Goal: Task Accomplishment & Management: Manage account settings

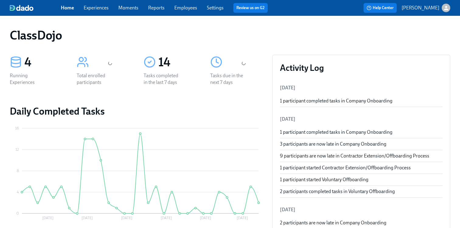
click at [98, 5] on link "Experiences" at bounding box center [96, 8] width 25 height 6
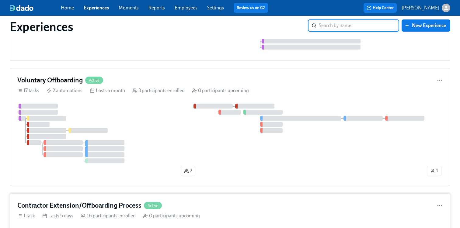
scroll to position [111, 0]
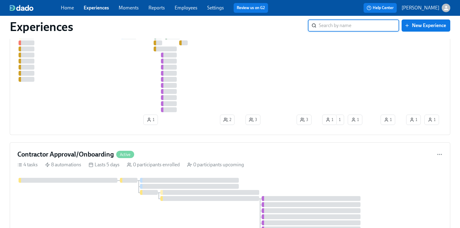
click at [212, 7] on link "Settings" at bounding box center [215, 8] width 17 height 6
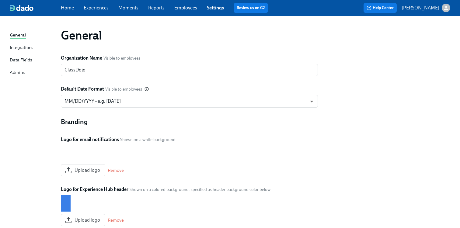
click at [91, 7] on link "Experiences" at bounding box center [96, 8] width 25 height 6
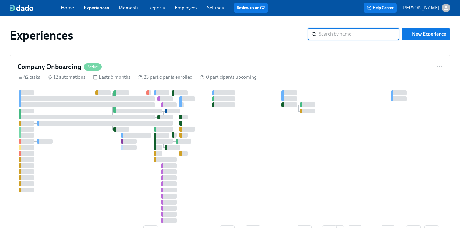
click at [226, 24] on div "Experiences ​ New Experience" at bounding box center [230, 35] width 450 height 24
click at [187, 8] on link "Employees" at bounding box center [186, 8] width 23 height 6
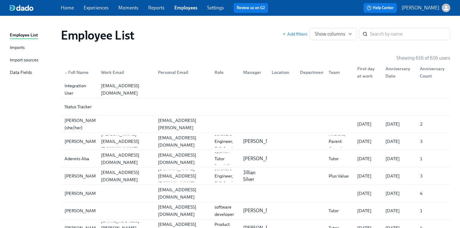
click at [17, 48] on div "Imports" at bounding box center [17, 48] width 15 height 8
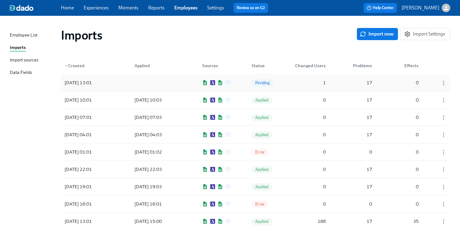
click at [243, 82] on div "2025/10/07 13:01 Pending 1 17 0" at bounding box center [256, 82] width 390 height 17
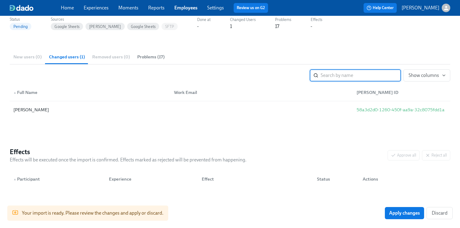
scroll to position [68, 0]
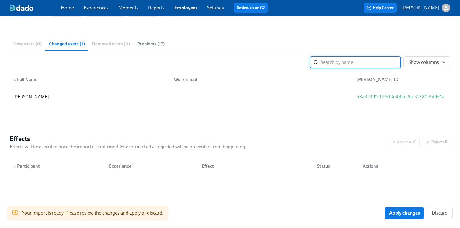
click at [153, 47] on button "Problems (17)" at bounding box center [151, 44] width 35 height 15
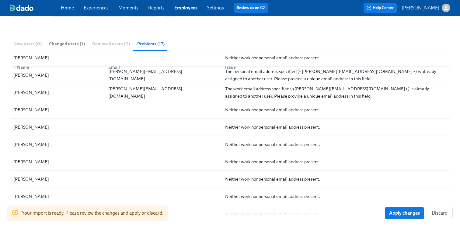
scroll to position [0, 0]
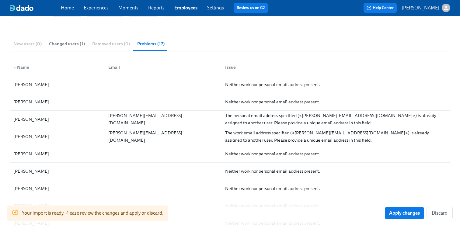
click at [66, 46] on span "Changed users (1)" at bounding box center [67, 43] width 36 height 7
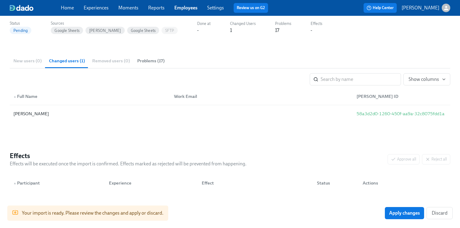
click at [23, 65] on div "New users (0) Changed users (1) Removed users (0) Problems (17)" at bounding box center [230, 61] width 441 height 15
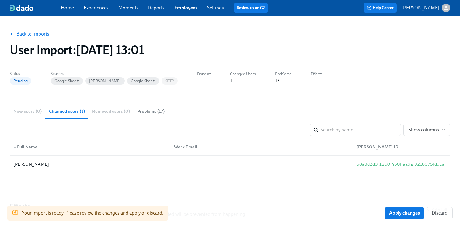
click at [19, 30] on button "Back to Imports" at bounding box center [29, 34] width 47 height 12
click at [31, 34] on link "Back to Imports" at bounding box center [32, 34] width 33 height 6
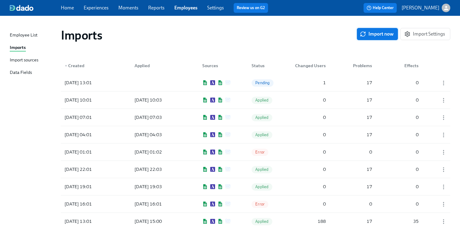
click at [382, 38] on button "Import now" at bounding box center [377, 34] width 41 height 12
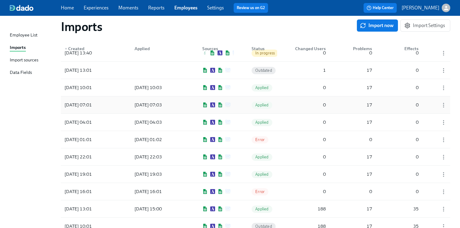
scroll to position [32, 0]
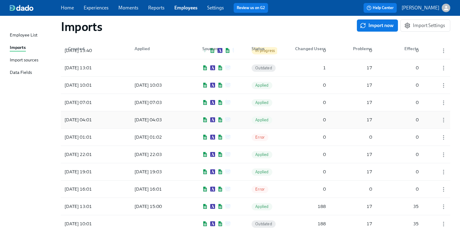
click at [241, 117] on div "2025/10/07 04:01 2025/10/07 04:03 Applied 0 17 0" at bounding box center [256, 119] width 390 height 17
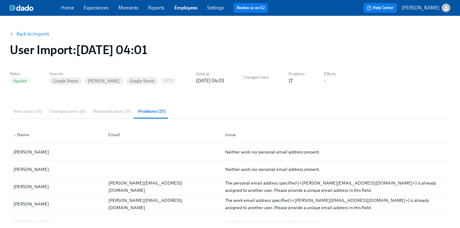
click at [102, 110] on div "New users (0) Changed users (0) Removed users (0) Problems (17)" at bounding box center [230, 111] width 441 height 15
click at [33, 37] on link "Back to Imports" at bounding box center [32, 34] width 33 height 6
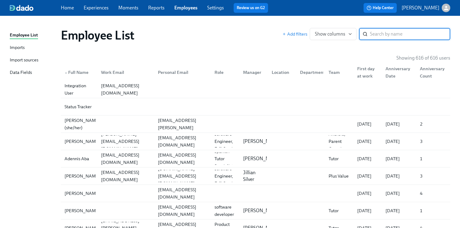
click at [14, 46] on div "Imports" at bounding box center [17, 48] width 15 height 8
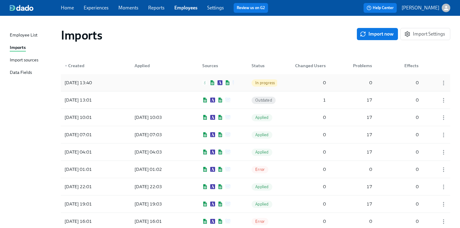
click at [196, 82] on div "2025/10/07 13:40 In progress 0 0 0" at bounding box center [256, 82] width 390 height 17
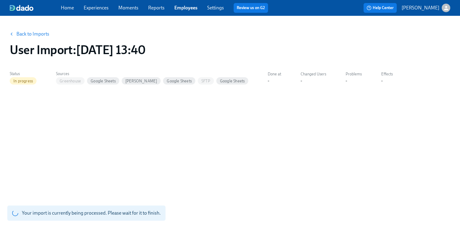
click at [31, 34] on link "Back to Imports" at bounding box center [32, 34] width 33 height 6
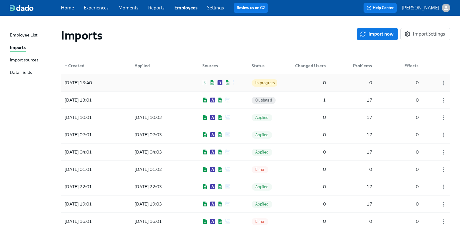
click at [169, 80] on div at bounding box center [157, 83] width 55 height 12
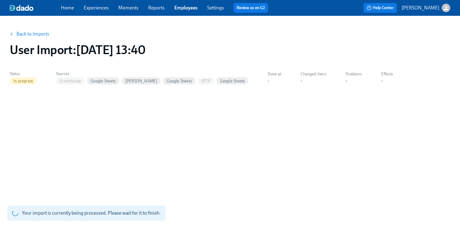
click at [21, 35] on link "Back to Imports" at bounding box center [32, 34] width 33 height 6
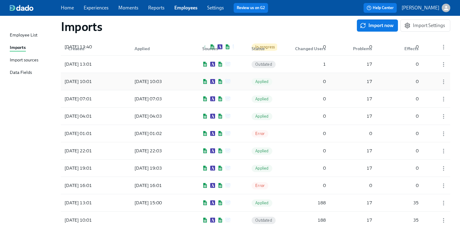
scroll to position [58, 0]
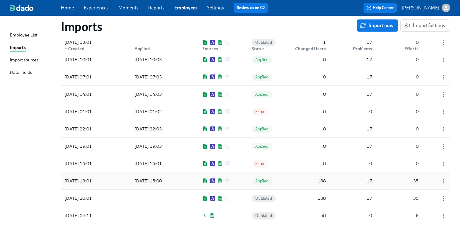
click at [164, 178] on div "[DATE] 15:00" at bounding box center [148, 180] width 32 height 7
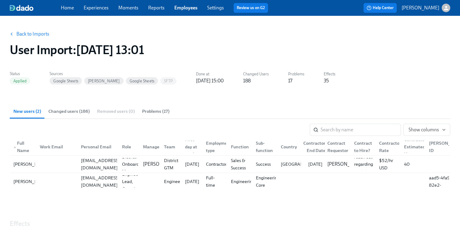
click at [71, 114] on span "Changed users (186)" at bounding box center [68, 111] width 41 height 7
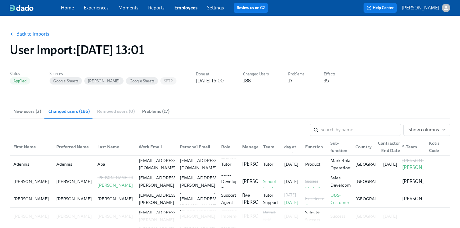
click at [32, 37] on link "Back to Imports" at bounding box center [32, 34] width 33 height 6
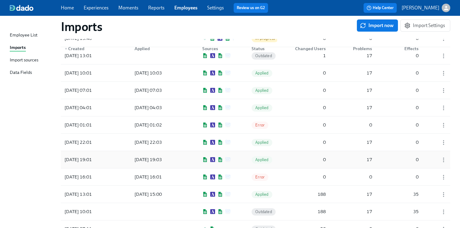
scroll to position [34, 0]
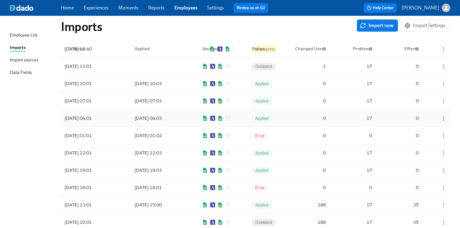
click at [164, 121] on div "[DATE] 04:03" at bounding box center [148, 118] width 32 height 7
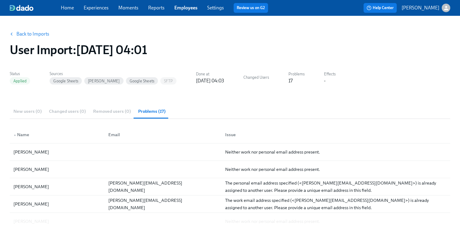
click at [71, 113] on div "New users (0) Changed users (0) Removed users (0) Problems (17)" at bounding box center [230, 111] width 441 height 15
click at [19, 56] on h1 "User Import : 2025/10/07 04:01" at bounding box center [78, 50] width 137 height 15
click at [30, 26] on div "Back to Imports User Import : 2025/10/07 04:01" at bounding box center [230, 42] width 450 height 39
click at [26, 32] on link "Back to Imports" at bounding box center [32, 34] width 33 height 6
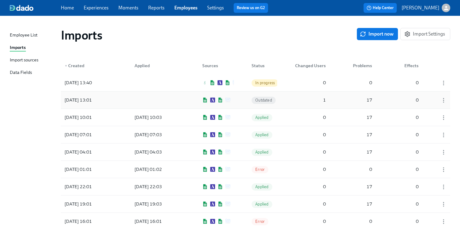
click at [146, 101] on div at bounding box center [157, 100] width 55 height 12
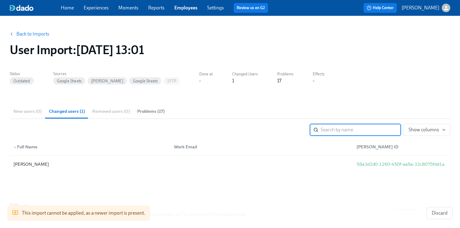
click at [155, 108] on button "Problems (17)" at bounding box center [151, 111] width 35 height 15
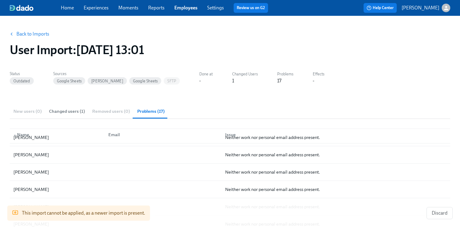
click at [21, 35] on link "Back to Imports" at bounding box center [32, 34] width 33 height 6
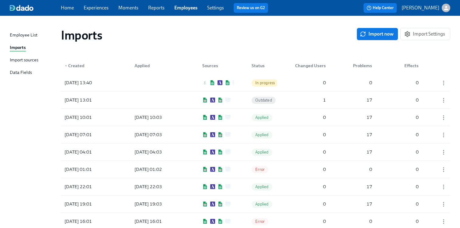
click at [30, 32] on div "Employee List" at bounding box center [24, 36] width 28 height 8
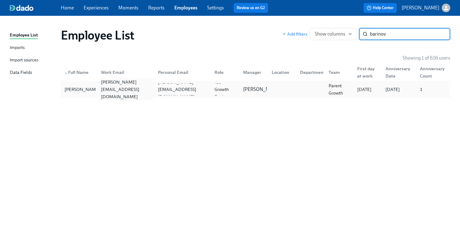
type input "barinov"
click at [120, 90] on div "[PERSON_NAME][EMAIL_ADDRESS][DOMAIN_NAME]" at bounding box center [126, 90] width 54 height 22
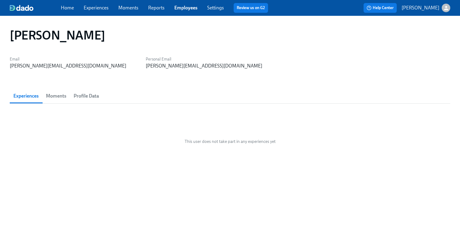
click at [63, 90] on button "Moments" at bounding box center [56, 96] width 28 height 15
click at [86, 99] on span "Profile Data" at bounding box center [86, 96] width 25 height 9
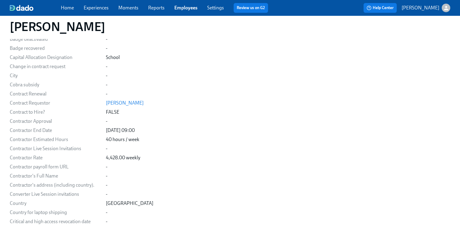
scroll to position [181, 0]
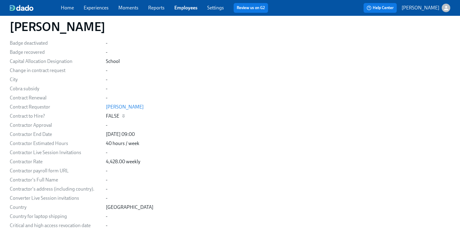
click at [114, 118] on div "FALSE" at bounding box center [112, 116] width 13 height 7
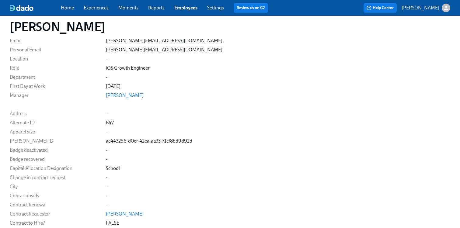
scroll to position [0, 0]
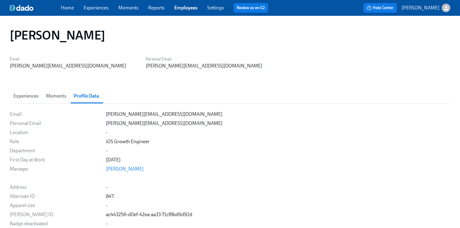
click at [209, 5] on span "Settings" at bounding box center [215, 8] width 17 height 7
click at [186, 10] on link "Employees" at bounding box center [185, 8] width 23 height 6
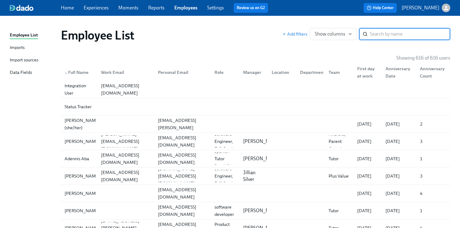
click at [30, 46] on link "Imports" at bounding box center [33, 48] width 46 height 8
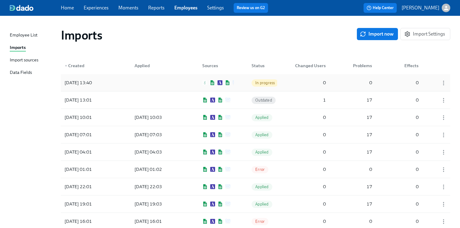
click at [138, 81] on div at bounding box center [157, 83] width 55 height 12
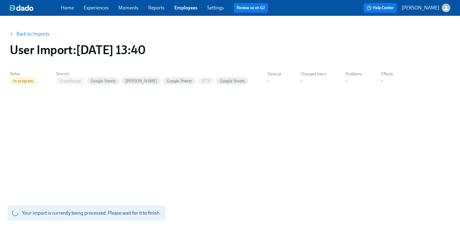
click at [42, 32] on link "Back to Imports" at bounding box center [32, 34] width 33 height 6
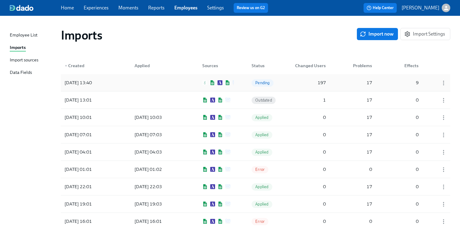
click at [155, 82] on div at bounding box center [157, 83] width 55 height 12
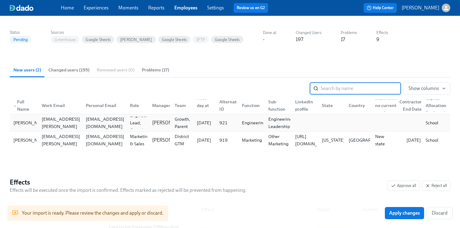
scroll to position [50, 0]
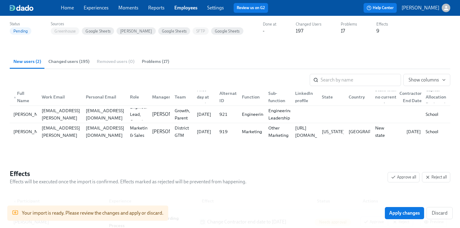
click at [75, 65] on button "Changed users (195)" at bounding box center [69, 61] width 48 height 15
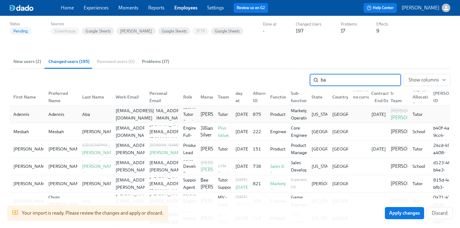
type input "bar"
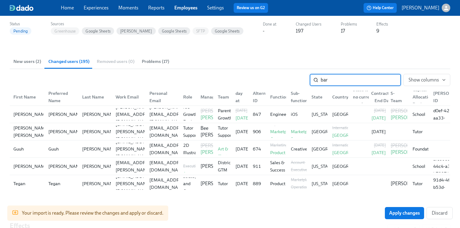
click at [391, 82] on input "bar" at bounding box center [361, 80] width 80 height 12
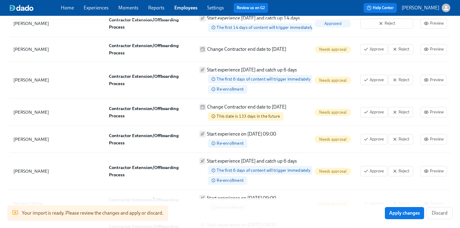
scroll to position [257, 0]
type input "barinov"
click at [138, 107] on strong "Contractor Extension/Offboarding Process" at bounding box center [144, 113] width 71 height 13
click at [84, 8] on link "Experiences" at bounding box center [96, 8] width 25 height 6
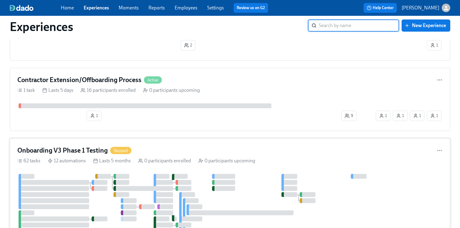
scroll to position [430, 0]
click at [82, 80] on h4 "Contractor Extension/Offboarding Process" at bounding box center [79, 80] width 124 height 9
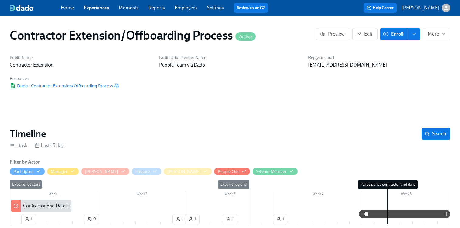
scroll to position [10, 0]
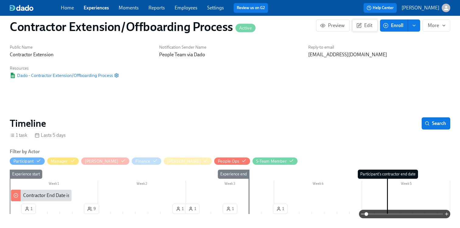
click at [365, 27] on span "Edit" at bounding box center [365, 26] width 15 height 6
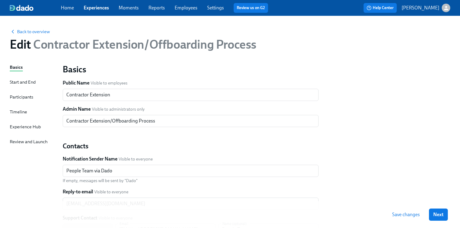
click at [30, 93] on div "Basics Start and End Participants Timeline Experience Hub Review and Launch" at bounding box center [33, 186] width 46 height 244
click at [23, 98] on div "Participants" at bounding box center [21, 97] width 23 height 7
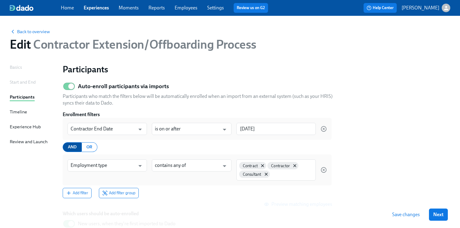
click at [74, 148] on span "AND" at bounding box center [72, 148] width 9 height 8
click at [184, 9] on link "Employees" at bounding box center [186, 8] width 23 height 6
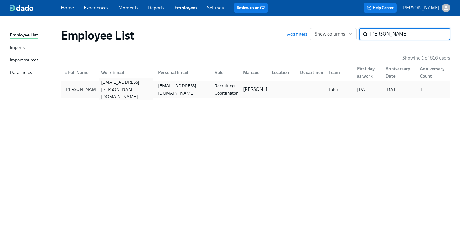
type input "kory"
click at [121, 92] on div "[EMAIL_ADDRESS][PERSON_NAME][DOMAIN_NAME]" at bounding box center [126, 90] width 54 height 22
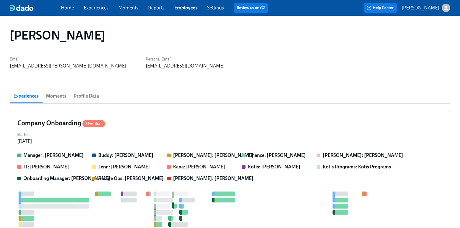
scroll to position [0, 154]
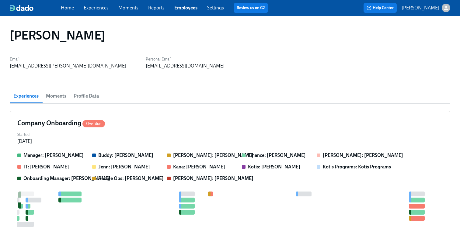
click at [50, 99] on span "Moments" at bounding box center [56, 96] width 20 height 9
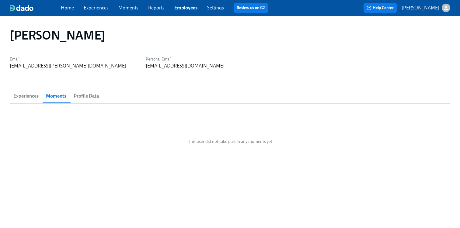
click at [86, 95] on span "Profile Data" at bounding box center [86, 96] width 25 height 9
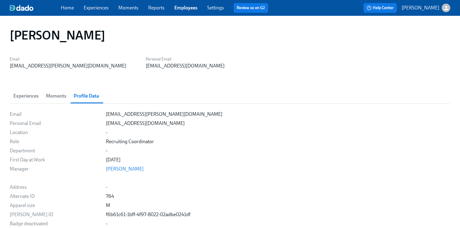
click at [189, 33] on div "[PERSON_NAME]" at bounding box center [230, 35] width 441 height 15
click at [184, 5] on link "Employees" at bounding box center [185, 8] width 23 height 6
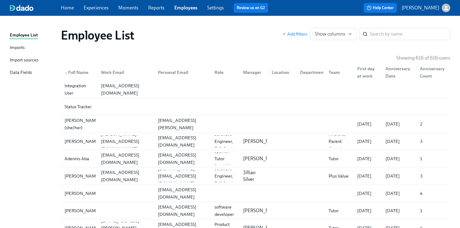
click at [25, 47] on link "Imports" at bounding box center [33, 48] width 46 height 8
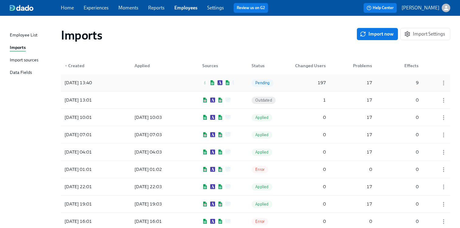
click at [137, 81] on div at bounding box center [157, 83] width 55 height 12
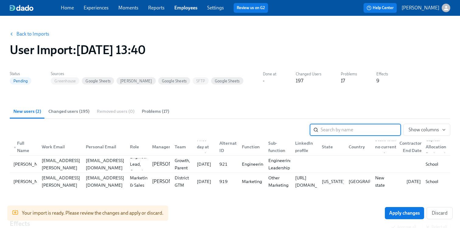
click at [78, 112] on span "Changed users (195)" at bounding box center [68, 111] width 41 height 7
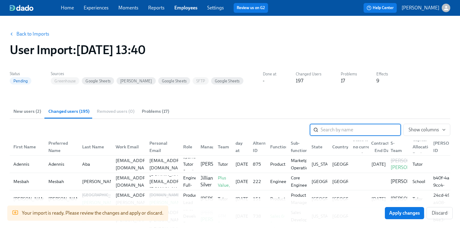
click at [330, 126] on input "search" at bounding box center [361, 130] width 80 height 12
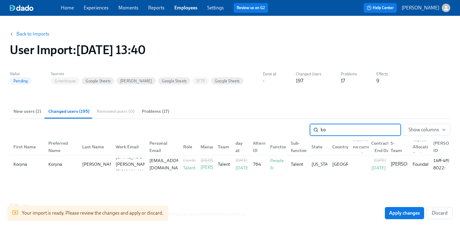
type input "ko"
click at [33, 112] on span "New users (2)" at bounding box center [27, 111] width 28 height 7
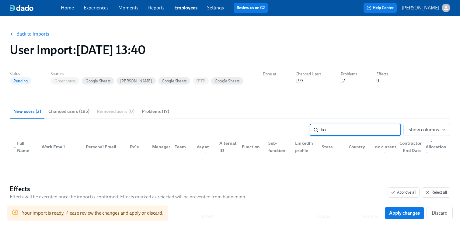
click at [58, 109] on span "Changed users (195)" at bounding box center [68, 111] width 41 height 7
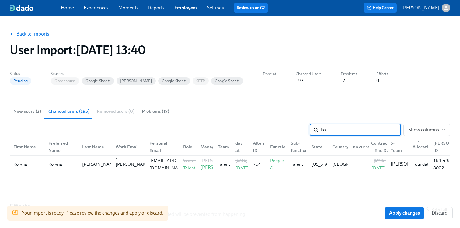
click at [390, 127] on input "ko" at bounding box center [361, 130] width 80 height 12
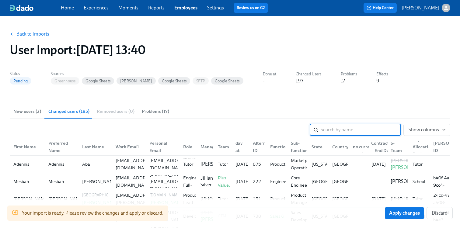
click at [26, 109] on span "New users (2)" at bounding box center [27, 111] width 28 height 7
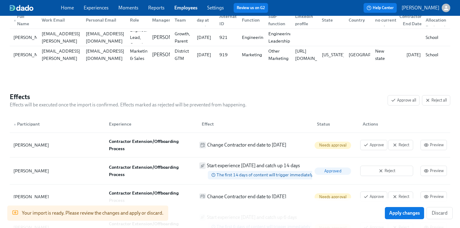
scroll to position [117, 0]
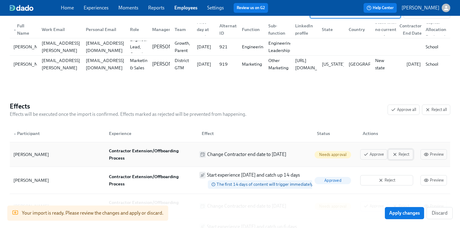
click at [399, 153] on span "Reject" at bounding box center [401, 155] width 18 height 6
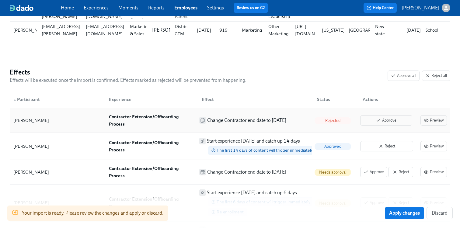
scroll to position [154, 0]
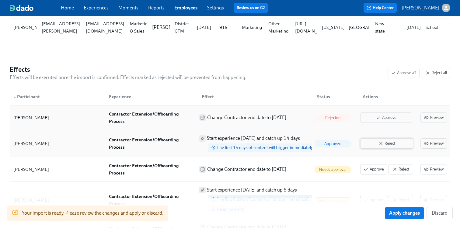
click at [377, 141] on span "Reject" at bounding box center [387, 144] width 46 height 6
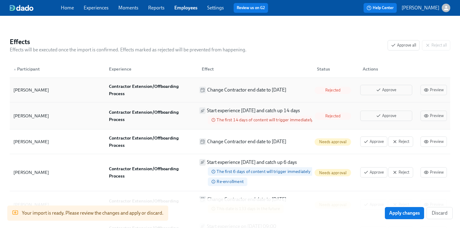
scroll to position [185, 0]
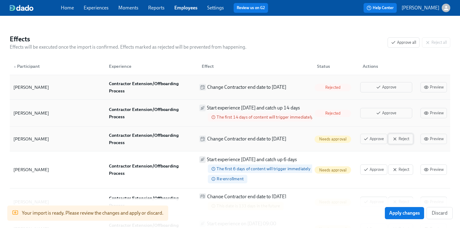
click at [402, 136] on span "Reject" at bounding box center [401, 139] width 18 height 6
click at [403, 167] on span "Reject" at bounding box center [401, 170] width 18 height 6
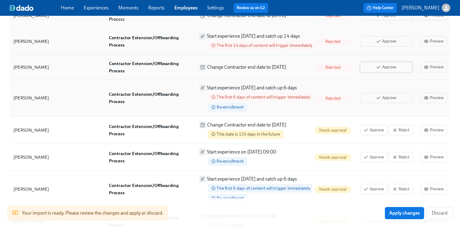
scroll to position [269, 0]
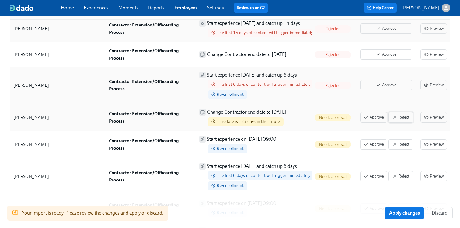
click at [399, 114] on span "Reject" at bounding box center [401, 117] width 18 height 6
click at [409, 142] on span "Reject" at bounding box center [401, 145] width 18 height 6
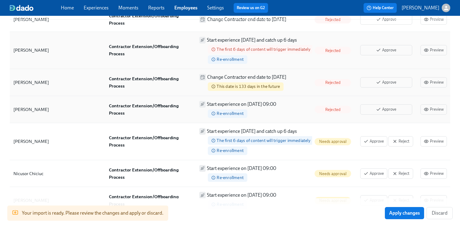
scroll to position [287, 0]
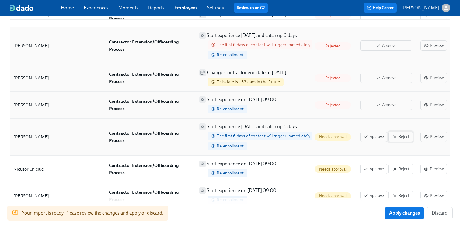
click at [402, 134] on span "Reject" at bounding box center [401, 137] width 18 height 6
click at [405, 166] on span "Reject" at bounding box center [401, 169] width 18 height 6
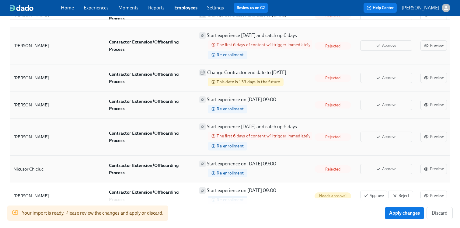
scroll to position [313, 0]
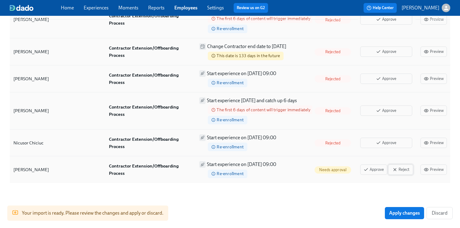
click at [401, 167] on span "Reject" at bounding box center [401, 170] width 18 height 6
click at [407, 212] on span "Apply changes" at bounding box center [404, 213] width 31 height 6
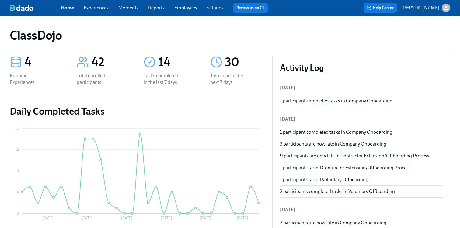
click at [184, 9] on link "Employees" at bounding box center [185, 8] width 23 height 6
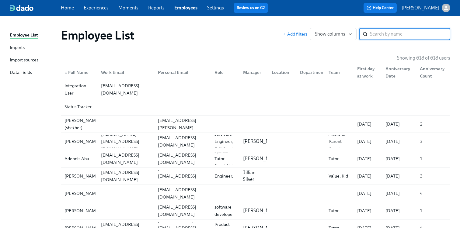
click at [26, 49] on link "Imports" at bounding box center [33, 48] width 46 height 8
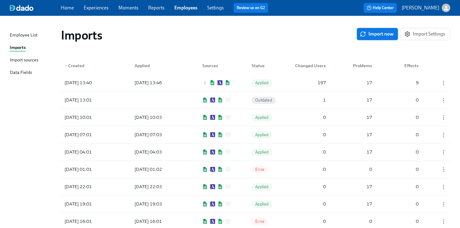
click at [359, 31] on button "Import now" at bounding box center [377, 34] width 41 height 12
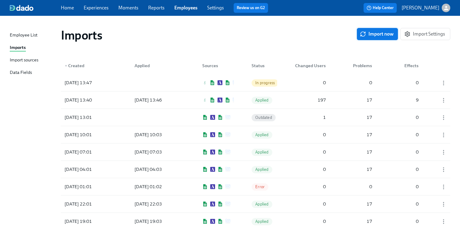
click at [376, 34] on span "Import now" at bounding box center [377, 34] width 33 height 6
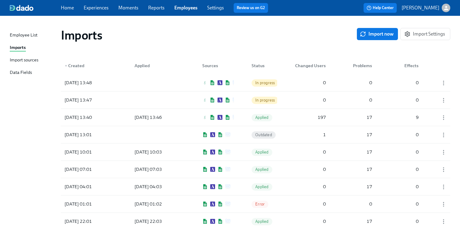
click at [226, 45] on div "Imports Import now Import Settings" at bounding box center [255, 35] width 399 height 24
click at [378, 36] on span "Import now" at bounding box center [377, 34] width 33 height 6
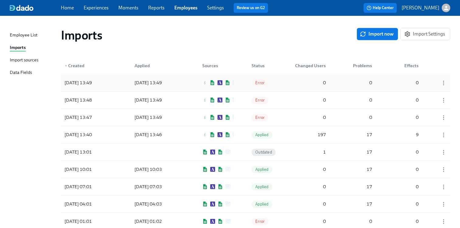
click at [175, 87] on div "[DATE] 13:49" at bounding box center [157, 83] width 55 height 12
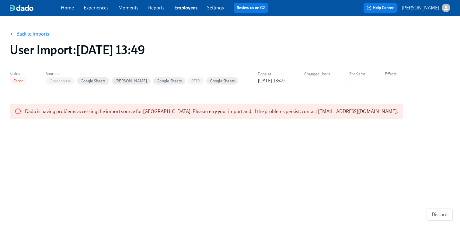
click at [24, 35] on link "Back to Imports" at bounding box center [32, 34] width 33 height 6
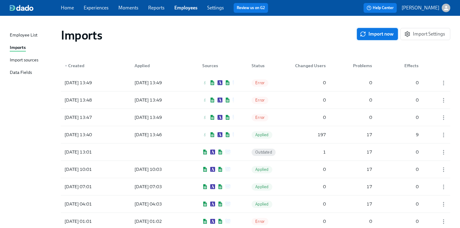
click at [373, 33] on span "Import now" at bounding box center [377, 34] width 33 height 6
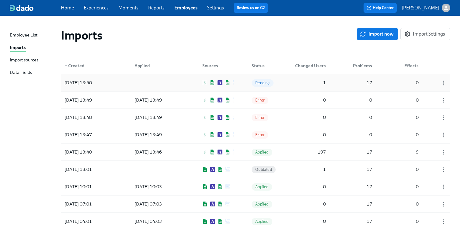
click at [190, 77] on div "[DATE] 13:50 Pending 1 17 0" at bounding box center [256, 82] width 390 height 17
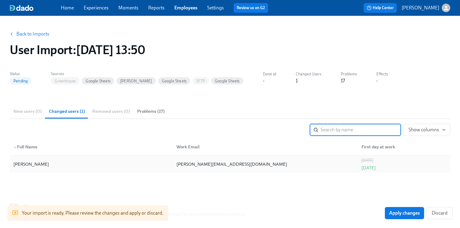
scroll to position [68, 0]
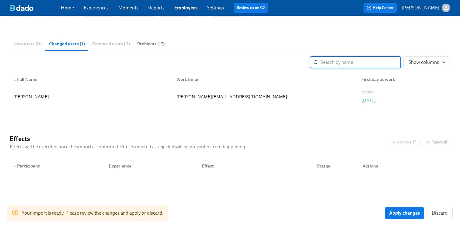
click at [52, 167] on div "▲ Participant" at bounding box center [57, 166] width 93 height 12
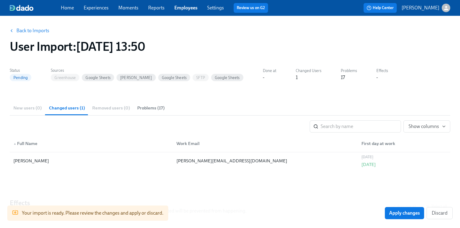
scroll to position [0, 0]
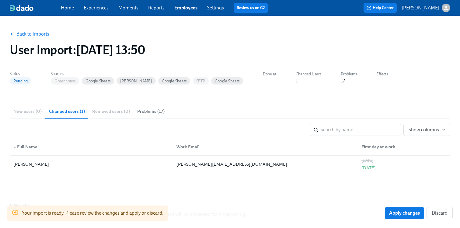
click at [154, 114] on span "Problems (17)" at bounding box center [150, 111] width 27 height 7
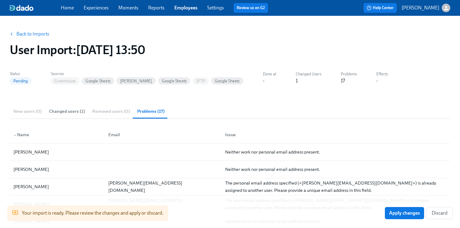
click at [62, 109] on span "Changed users (1)" at bounding box center [67, 111] width 36 height 7
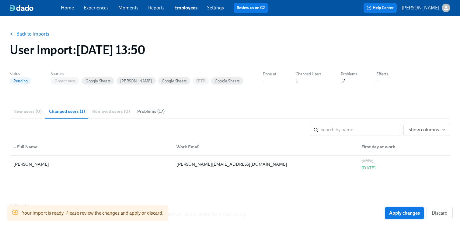
click at [399, 212] on span "Apply changes" at bounding box center [404, 213] width 31 height 6
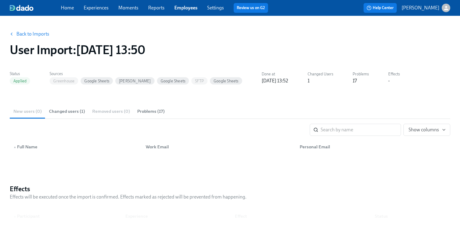
click at [91, 5] on link "Experiences" at bounding box center [96, 8] width 25 height 6
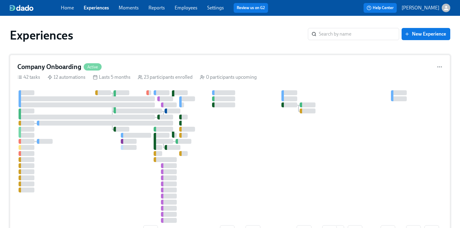
click at [50, 62] on h4 "Company Onboarding" at bounding box center [49, 66] width 64 height 9
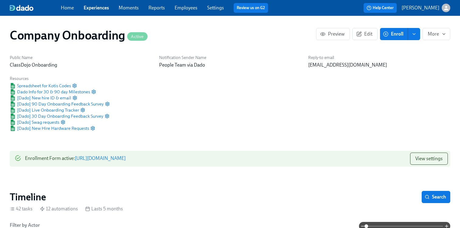
click at [382, 34] on button "Enroll" at bounding box center [394, 34] width 28 height 12
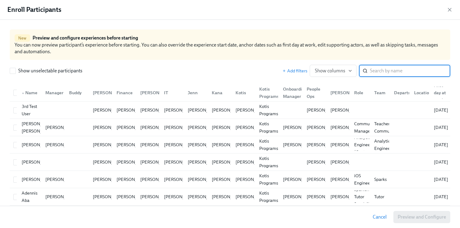
click at [384, 72] on input "search" at bounding box center [410, 71] width 80 height 12
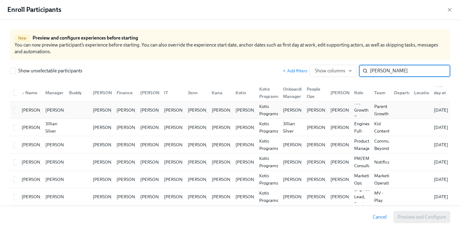
type input "[PERSON_NAME]"
click at [75, 110] on div at bounding box center [76, 110] width 24 height 12
checkbox input "true"
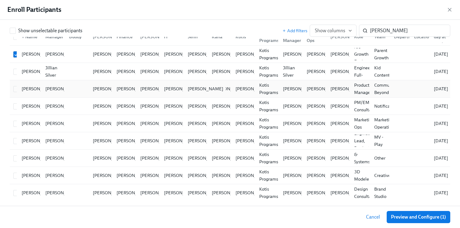
scroll to position [61, 0]
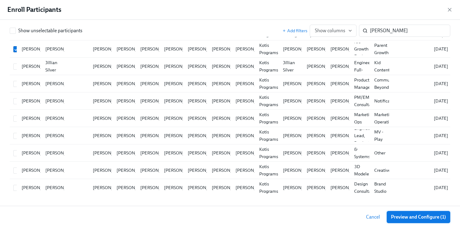
click at [420, 220] on span "Preview and Configure (1)" at bounding box center [418, 217] width 55 height 6
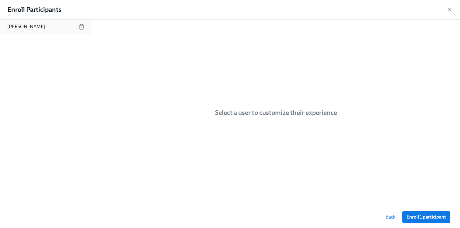
click at [41, 31] on div "[PERSON_NAME]" at bounding box center [46, 27] width 92 height 14
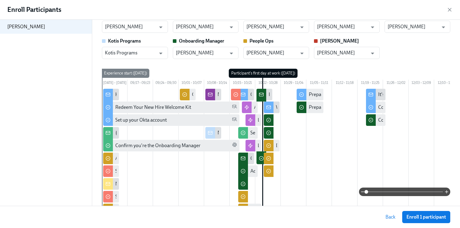
scroll to position [0, 0]
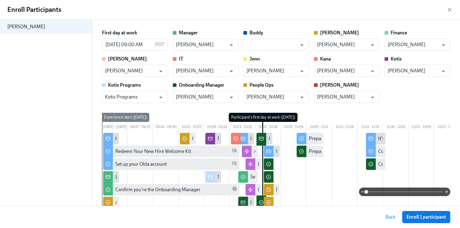
click at [386, 216] on span "Back" at bounding box center [391, 217] width 10 height 6
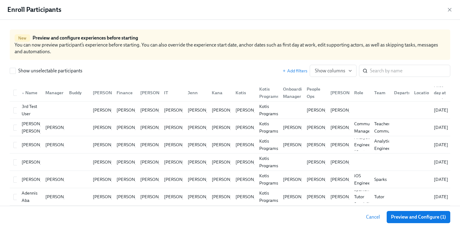
click at [370, 217] on span "Cancel" at bounding box center [373, 217] width 14 height 6
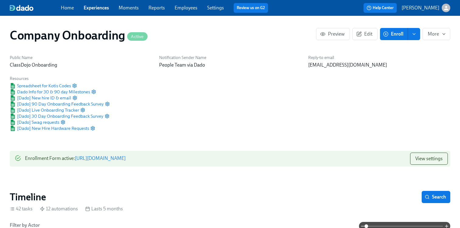
click at [159, 7] on link "Reports" at bounding box center [157, 8] width 16 height 6
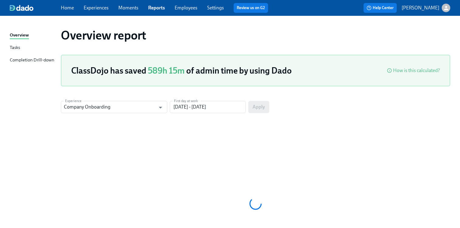
click at [140, 6] on div "Home Experiences Moments Reports Employees Settings Review us on G2" at bounding box center [167, 8] width 212 height 10
click at [179, 7] on link "Employees" at bounding box center [186, 8] width 23 height 6
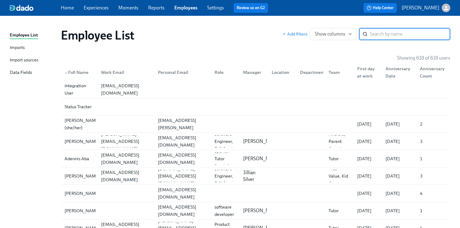
click at [211, 46] on div "Employee List Add filters Show columns ​" at bounding box center [255, 35] width 399 height 24
click at [225, 40] on div "Employee List" at bounding box center [172, 35] width 222 height 15
click at [24, 58] on div "Import sources" at bounding box center [24, 61] width 29 height 8
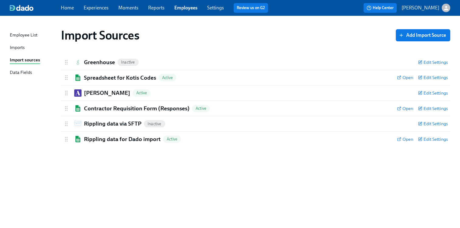
click at [35, 75] on link "Data Fields" at bounding box center [33, 73] width 46 height 8
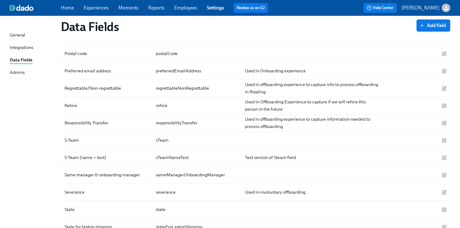
scroll to position [1282, 0]
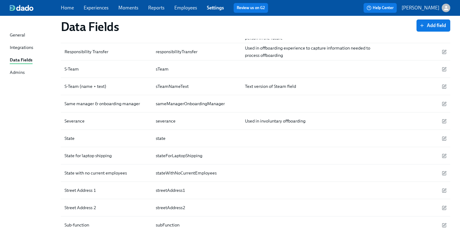
click at [22, 44] on div "Integrations" at bounding box center [21, 48] width 23 height 8
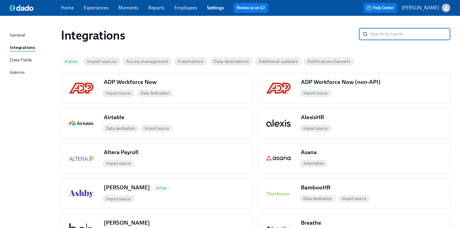
click at [16, 54] on div "General Integrations Data Fields Admins" at bounding box center [35, 57] width 51 height 50
click at [16, 55] on div "General Integrations Data Fields Admins" at bounding box center [35, 57] width 51 height 50
click at [186, 7] on link "Employees" at bounding box center [185, 8] width 23 height 6
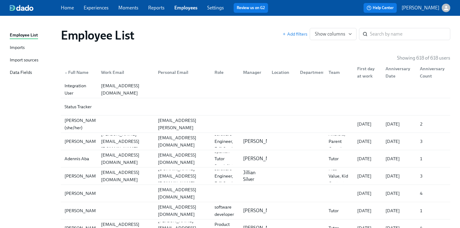
click at [25, 62] on div "Import sources" at bounding box center [24, 61] width 29 height 8
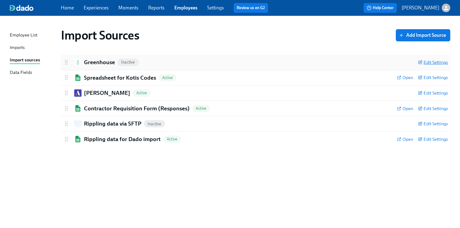
click at [427, 63] on span "Edit Settings" at bounding box center [433, 62] width 30 height 6
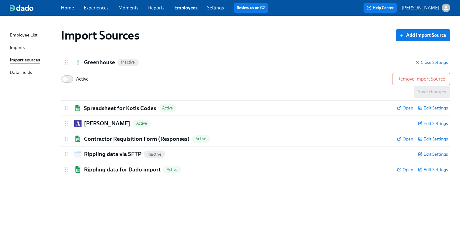
click at [302, 43] on div "Import Sources Add Import Source" at bounding box center [255, 35] width 399 height 24
click at [439, 61] on span "Close Settings" at bounding box center [431, 62] width 33 height 6
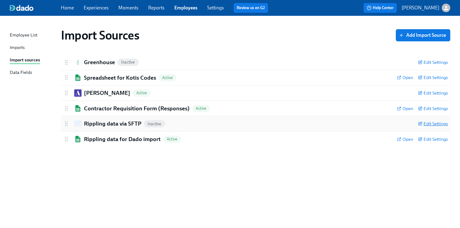
click at [436, 126] on span "Edit Settings" at bounding box center [433, 124] width 30 height 6
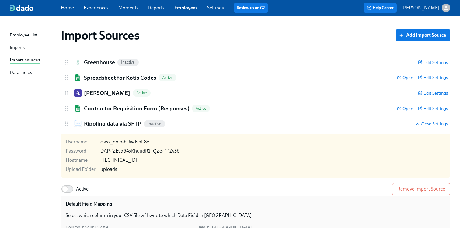
click at [29, 74] on div "Data Fields" at bounding box center [21, 73] width 22 height 8
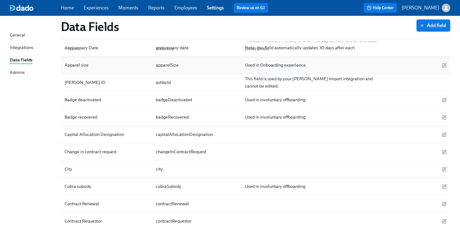
scroll to position [72, 0]
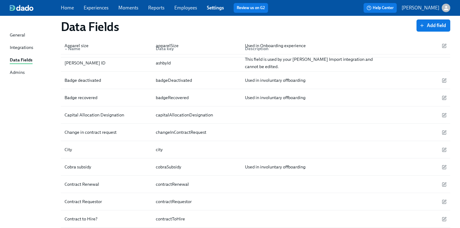
click at [186, 7] on link "Employees" at bounding box center [185, 8] width 23 height 6
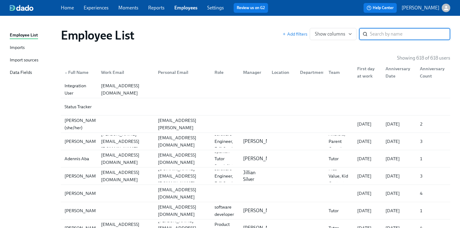
click at [26, 61] on div "Import sources" at bounding box center [24, 61] width 29 height 8
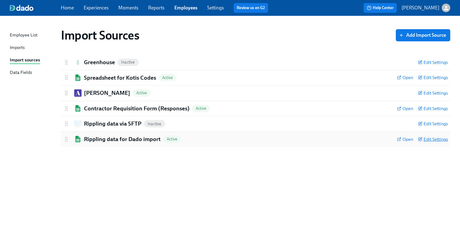
click at [431, 139] on span "Edit Settings" at bounding box center [433, 139] width 30 height 6
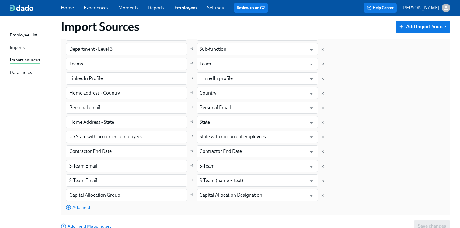
scroll to position [295, 0]
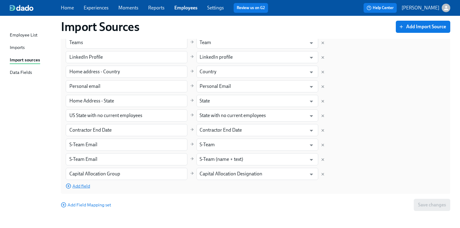
click at [81, 185] on span "Add field" at bounding box center [78, 186] width 24 height 6
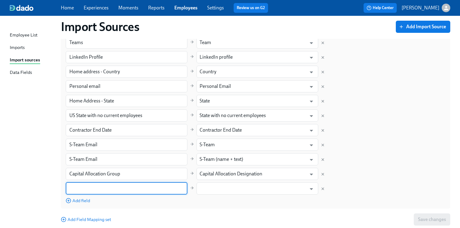
click at [131, 184] on input "text" at bounding box center [127, 189] width 122 height 12
type input "employmen"
paste input "Employment Status Type"
type input "Employment Status Type"
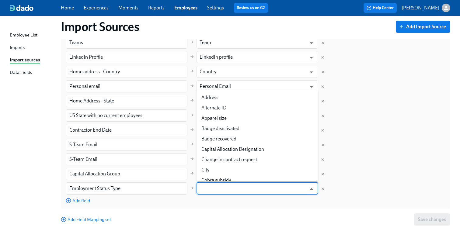
click at [228, 191] on input "text" at bounding box center [253, 189] width 107 height 12
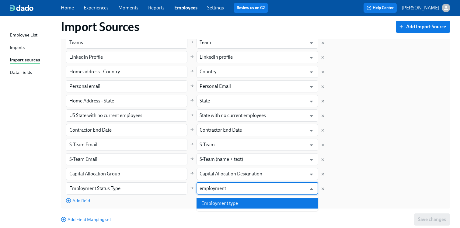
click at [224, 204] on li "Employment type" at bounding box center [258, 203] width 122 height 10
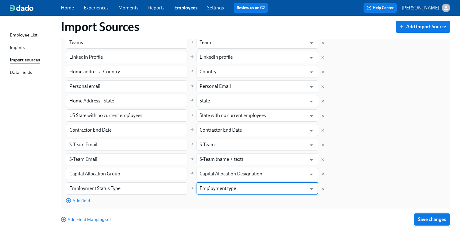
type input "Employment type"
click at [429, 217] on span "Save changes" at bounding box center [432, 220] width 28 height 6
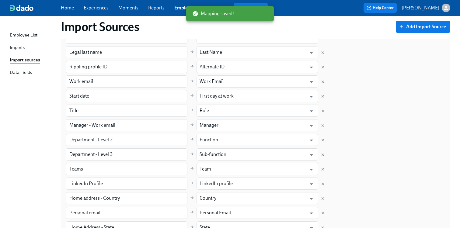
scroll to position [0, 0]
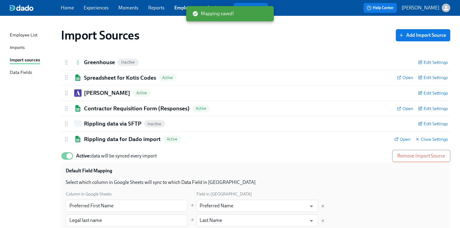
click at [274, 38] on div "Import Sources Add Import Source" at bounding box center [256, 35] width 390 height 15
click at [173, 6] on div "Home Experiences Moments Reports Employees Settings Review us on G2" at bounding box center [167, 8] width 212 height 10
click at [26, 52] on div "Employee List Imports Import sources Data Fields" at bounding box center [35, 57] width 51 height 50
click at [23, 46] on div "Imports" at bounding box center [17, 48] width 15 height 8
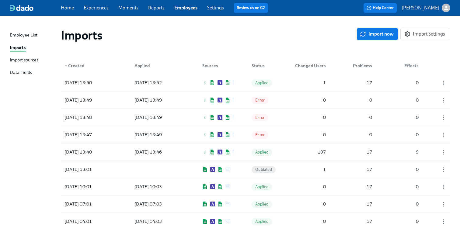
click at [368, 30] on button "Import now" at bounding box center [377, 34] width 41 height 12
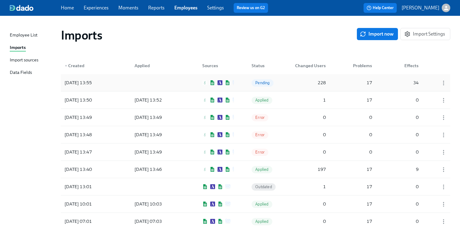
click at [277, 82] on div "[DATE] 13:55 Pending 228 17 34" at bounding box center [256, 82] width 390 height 17
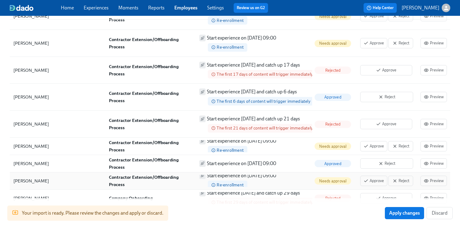
scroll to position [1131, 0]
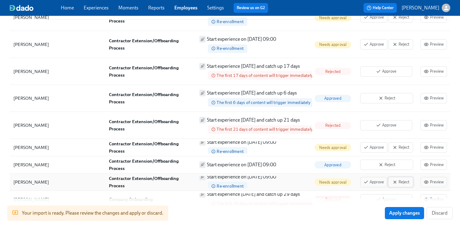
click at [397, 180] on icon "button" at bounding box center [395, 182] width 5 height 5
click at [401, 162] on span "Reject" at bounding box center [387, 165] width 46 height 6
click at [404, 145] on span "Reject" at bounding box center [401, 148] width 18 height 6
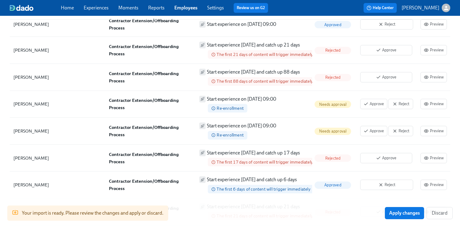
scroll to position [1027, 0]
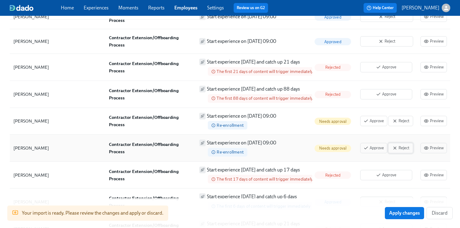
click at [403, 145] on span "Reject" at bounding box center [401, 148] width 18 height 6
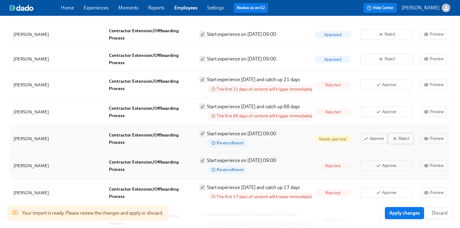
click at [407, 134] on button "Reject" at bounding box center [400, 139] width 25 height 10
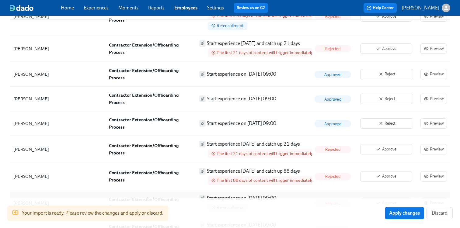
scroll to position [936, 0]
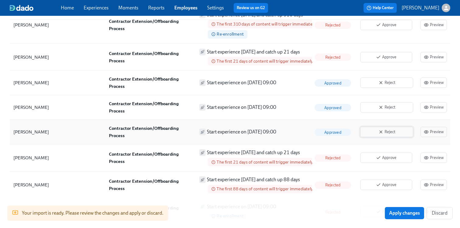
click at [403, 127] on button "Reject" at bounding box center [386, 132] width 53 height 10
click at [396, 104] on span "Reject" at bounding box center [387, 107] width 46 height 6
click at [385, 80] on span "Reject" at bounding box center [387, 83] width 46 height 6
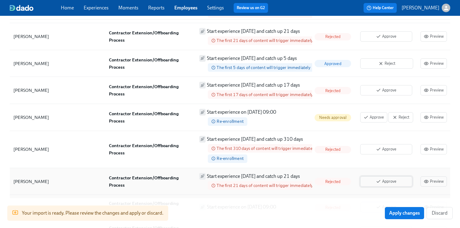
scroll to position [804, 0]
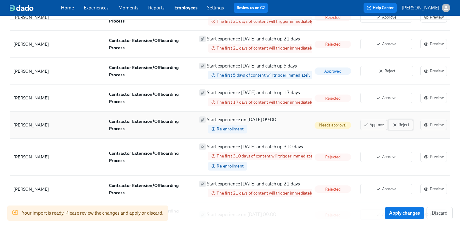
click at [406, 122] on span "Reject" at bounding box center [401, 125] width 18 height 6
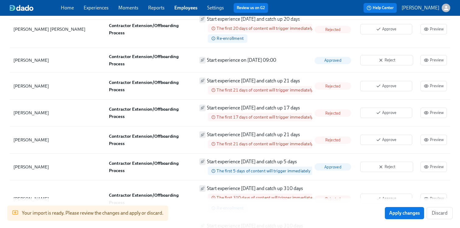
scroll to position [553, 0]
click at [397, 164] on span "Reject" at bounding box center [387, 167] width 46 height 6
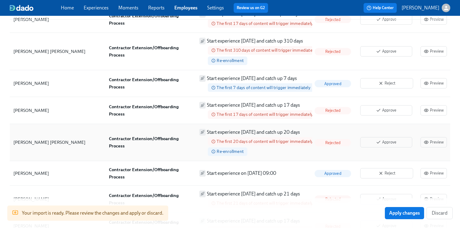
scroll to position [2833, 0]
click at [390, 175] on button "Reject" at bounding box center [386, 173] width 53 height 10
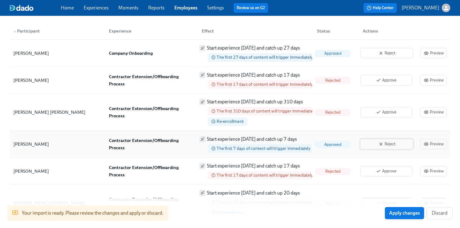
click at [389, 142] on span "Reject" at bounding box center [387, 144] width 46 height 6
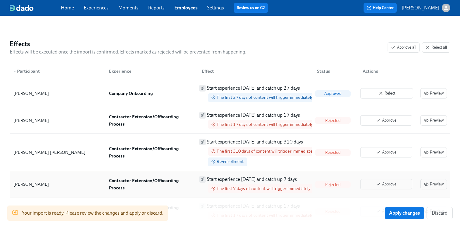
scroll to position [335, 0]
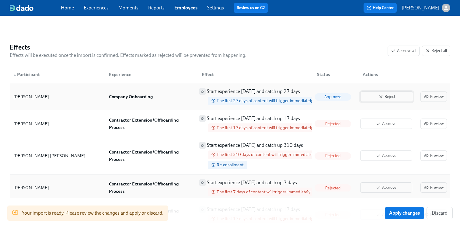
click at [379, 100] on button "Reject" at bounding box center [386, 97] width 53 height 10
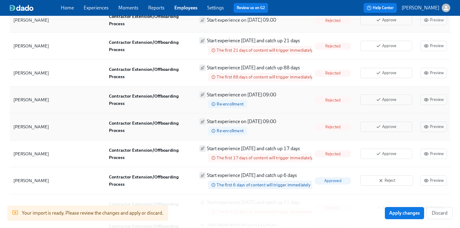
scroll to position [1147, 0]
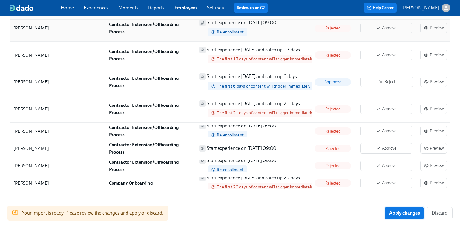
click at [401, 212] on span "Apply changes" at bounding box center [404, 213] width 31 height 6
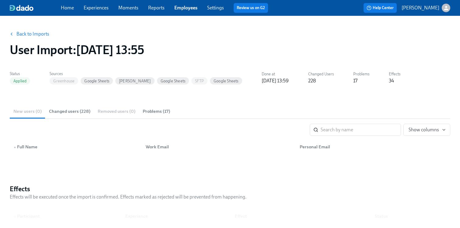
click at [94, 10] on link "Experiences" at bounding box center [96, 8] width 25 height 6
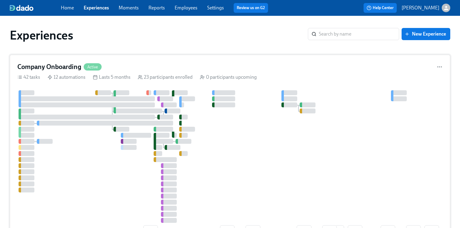
click at [78, 70] on h4 "Company Onboarding" at bounding box center [49, 66] width 64 height 9
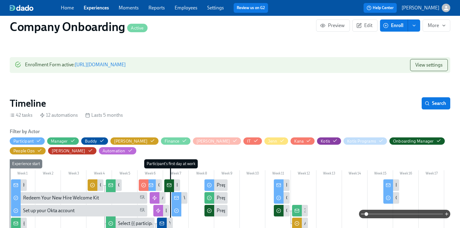
scroll to position [130, 0]
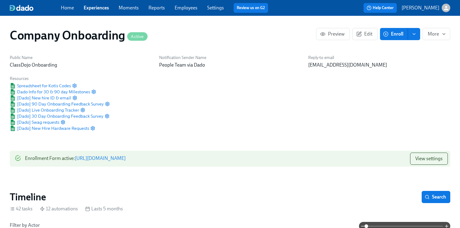
click at [382, 32] on button "Enroll" at bounding box center [394, 34] width 28 height 12
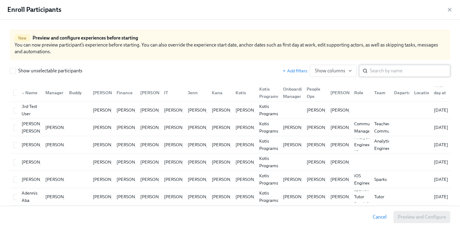
click at [374, 71] on input "search" at bounding box center [410, 71] width 80 height 12
click at [366, 71] on icon at bounding box center [365, 70] width 5 height 5
click at [379, 70] on input "search" at bounding box center [410, 71] width 80 height 12
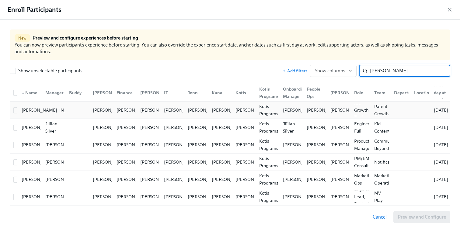
type input "[PERSON_NAME]"
click at [33, 113] on div "[PERSON_NAME]" at bounding box center [39, 110] width 40 height 7
checkbox input "true"
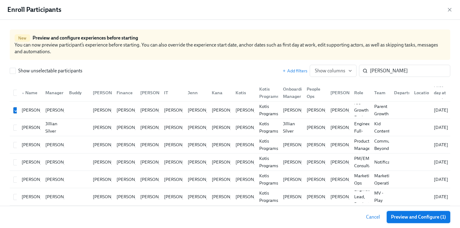
click at [410, 213] on button "Preview and Configure (1)" at bounding box center [419, 217] width 64 height 12
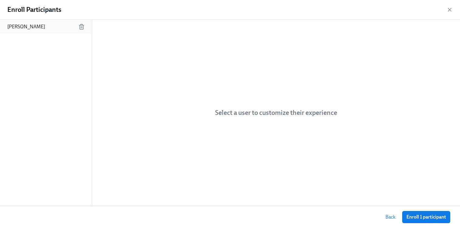
click at [12, 23] on p "[PERSON_NAME]" at bounding box center [26, 26] width 38 height 7
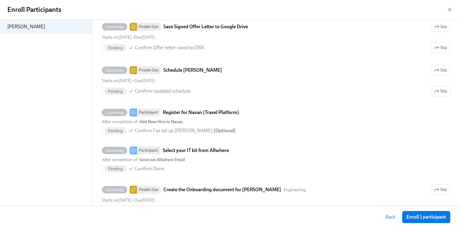
scroll to position [706, 0]
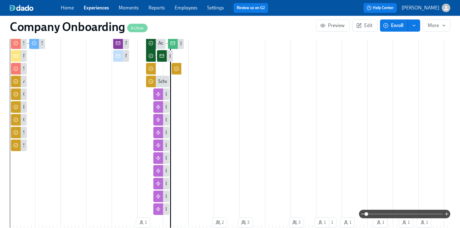
scroll to position [356, 0]
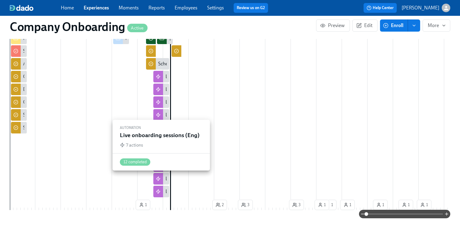
click at [162, 178] on div at bounding box center [158, 179] width 10 height 12
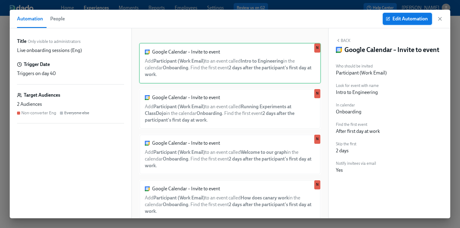
click at [405, 23] on button "Edit Automation" at bounding box center [407, 19] width 49 height 12
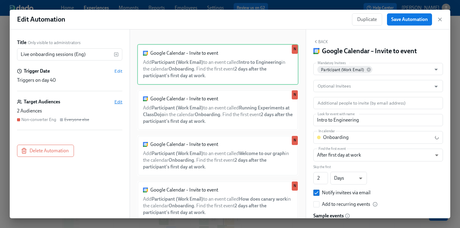
click at [119, 103] on span "Edit" at bounding box center [118, 102] width 8 height 6
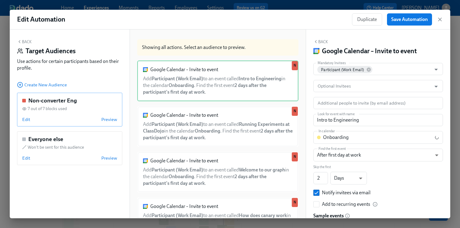
click at [78, 102] on div "Non-converter Eng" at bounding box center [69, 101] width 95 height 8
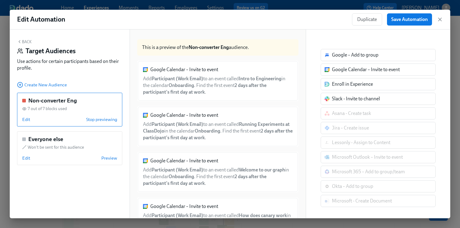
click at [30, 121] on div "Edit Stop previewing" at bounding box center [69, 120] width 95 height 6
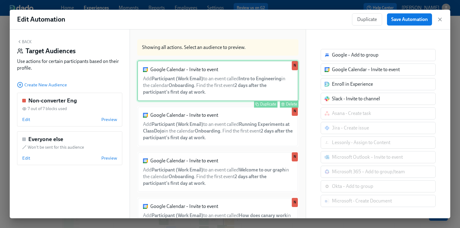
click at [235, 78] on div "Google Calendar – Invite to event Add Participant (Work Email) to an event call…" at bounding box center [217, 81] width 161 height 41
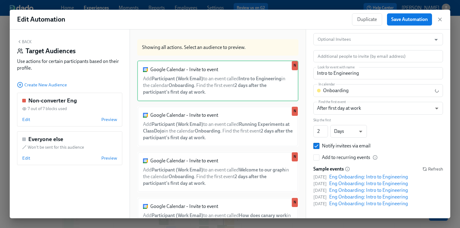
scroll to position [52, 0]
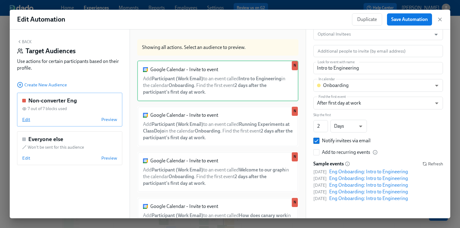
click at [27, 121] on span "Edit" at bounding box center [26, 120] width 8 height 6
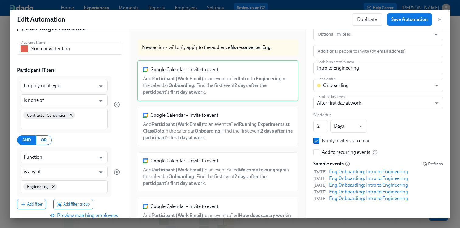
scroll to position [30, 0]
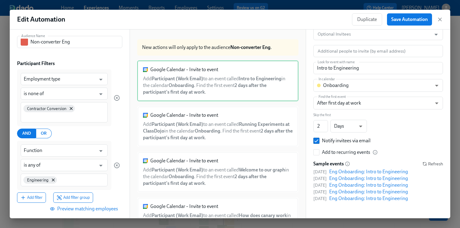
click at [81, 110] on div "Contractor Conversion" at bounding box center [64, 112] width 87 height 20
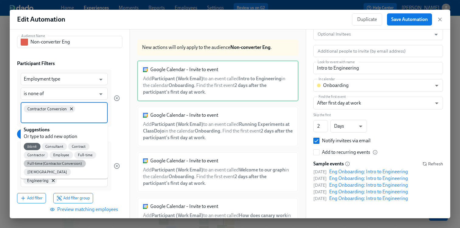
click at [54, 164] on span "Full-time (Contractor Conversion)" at bounding box center [55, 164] width 62 height 5
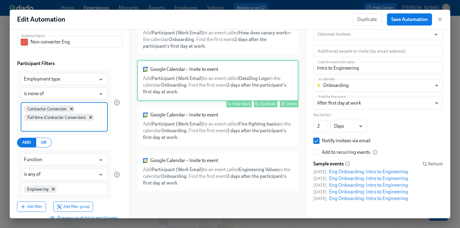
scroll to position [0, 0]
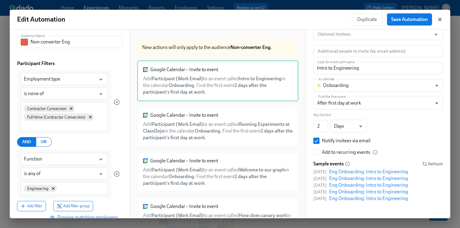
click at [440, 18] on icon "button" at bounding box center [440, 19] width 6 height 6
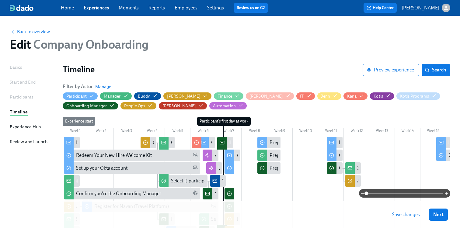
click at [234, 65] on h1 "Timeline" at bounding box center [213, 69] width 300 height 11
